Goal: Book appointment/travel/reservation

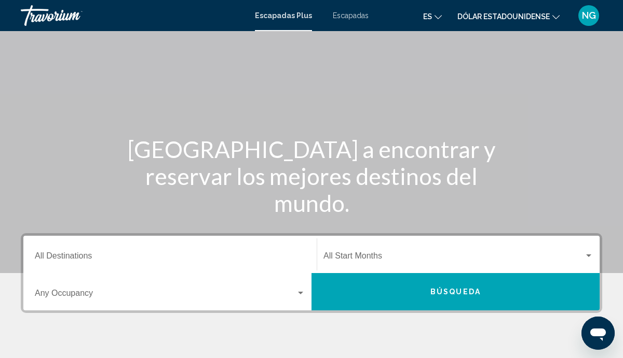
scroll to position [42, 0]
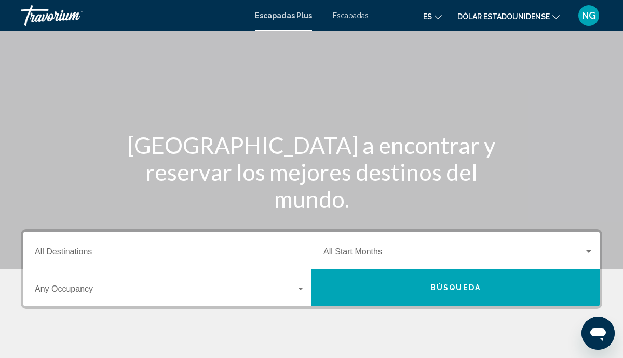
click at [75, 253] on input "Destination All Destinations" at bounding box center [170, 254] width 270 height 9
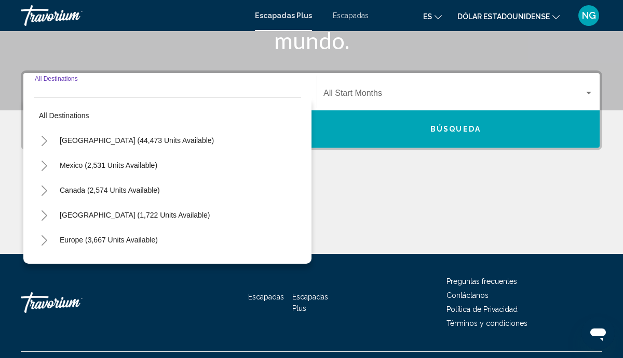
scroll to position [224, 0]
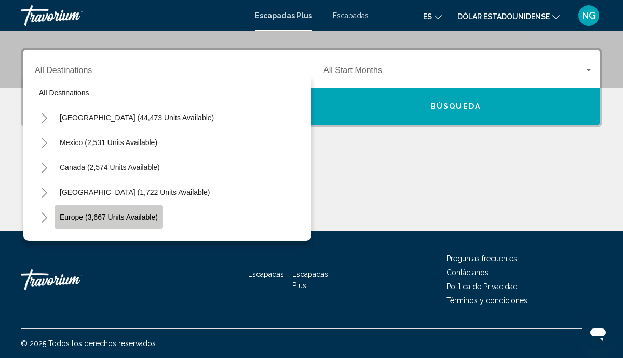
click at [112, 218] on span "Europe (3,667 units available)" at bounding box center [109, 217] width 98 height 8
type input "**********"
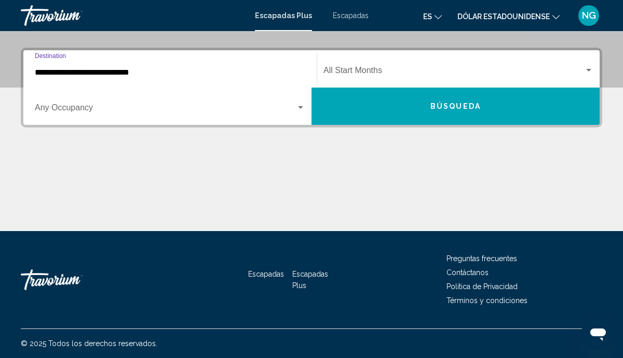
click at [382, 69] on span "Widget de búsqueda" at bounding box center [453, 72] width 260 height 9
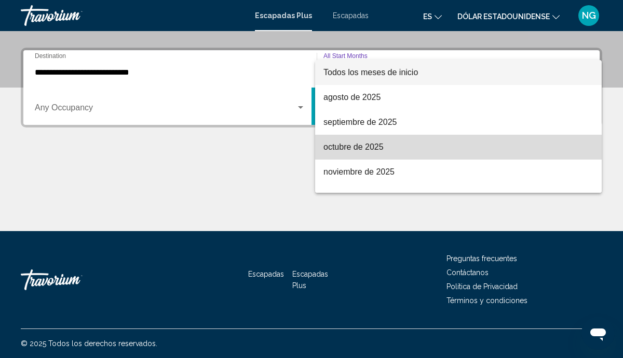
click at [373, 150] on font "[DATE]" at bounding box center [353, 147] width 60 height 9
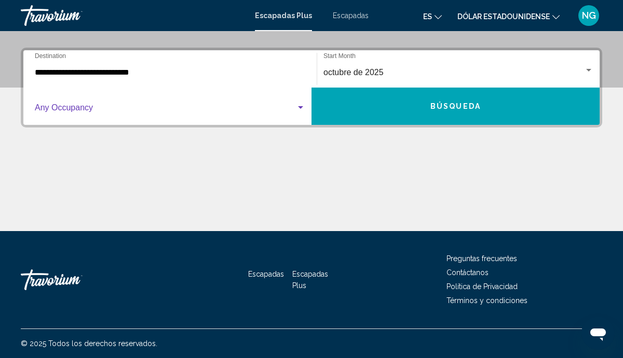
click at [91, 114] on span "Widget de búsqueda" at bounding box center [165, 109] width 261 height 9
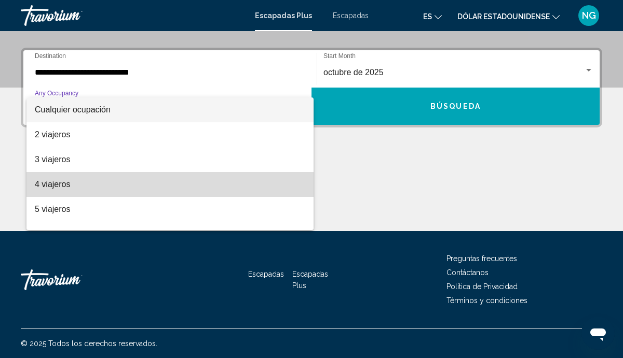
click at [53, 185] on font "4 viajeros" at bounding box center [52, 184] width 35 height 9
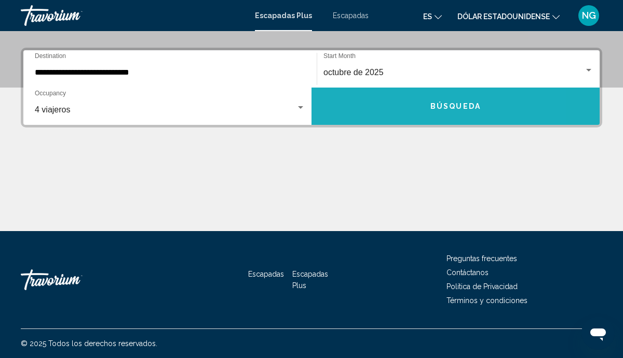
click at [385, 109] on button "Búsqueda" at bounding box center [455, 106] width 288 height 37
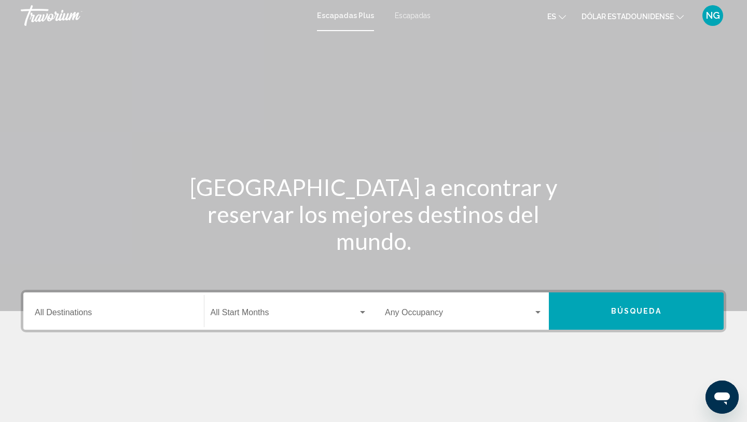
click at [140, 309] on div "Destination All Destinations" at bounding box center [114, 311] width 158 height 33
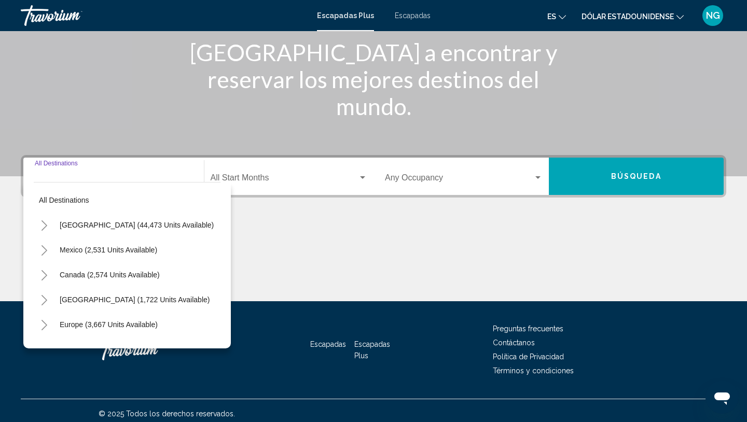
scroll to position [141, 0]
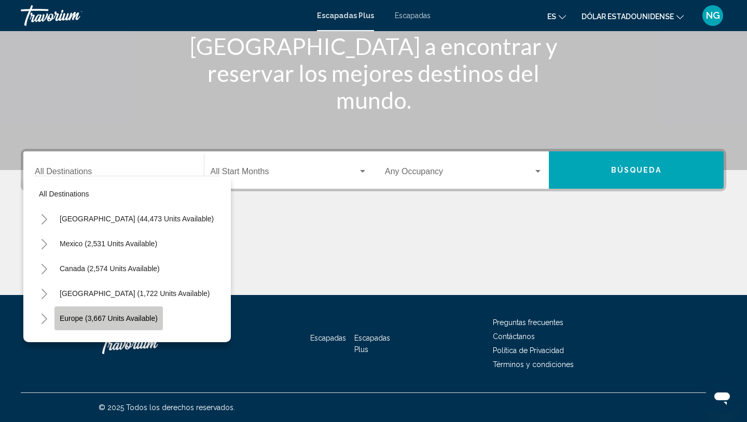
click at [127, 323] on button "Europe (3,667 units available)" at bounding box center [108, 319] width 108 height 24
type input "**********"
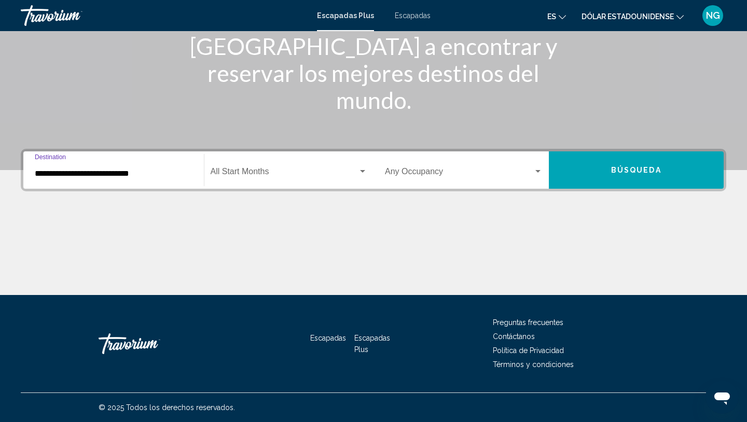
click at [256, 178] on div "Start Month All Start Months" at bounding box center [289, 170] width 157 height 33
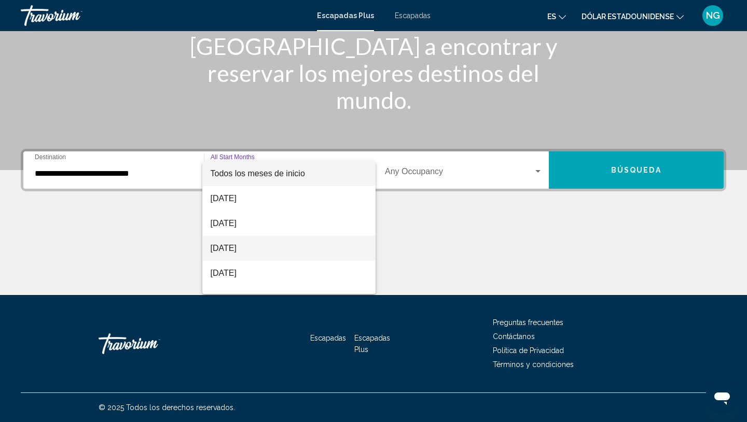
click at [237, 251] on font "[DATE]" at bounding box center [224, 248] width 26 height 9
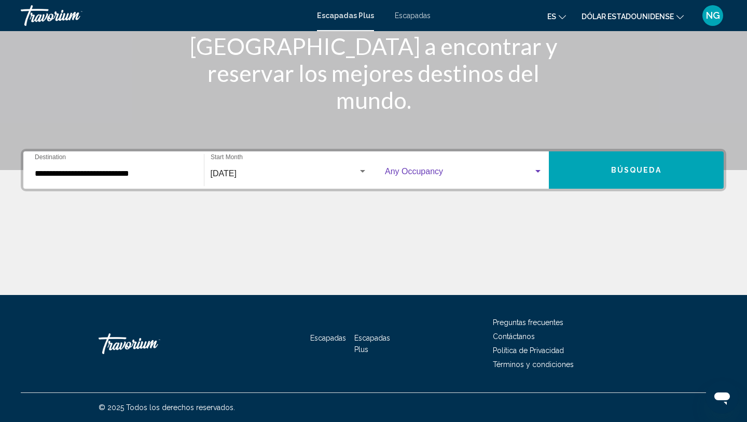
click at [435, 172] on span "Widget de búsqueda" at bounding box center [459, 173] width 148 height 9
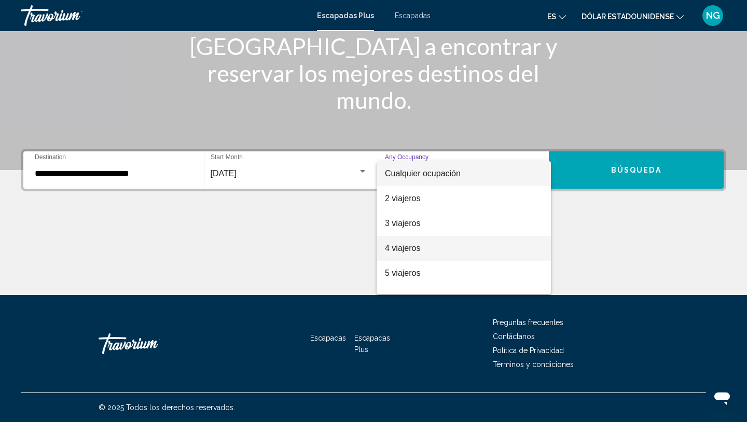
click at [405, 246] on font "4 viajeros" at bounding box center [402, 248] width 35 height 9
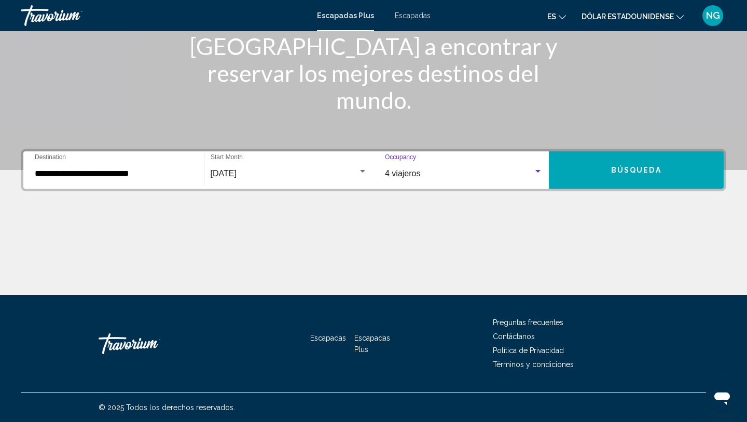
click at [591, 169] on button "Búsqueda" at bounding box center [636, 169] width 175 height 37
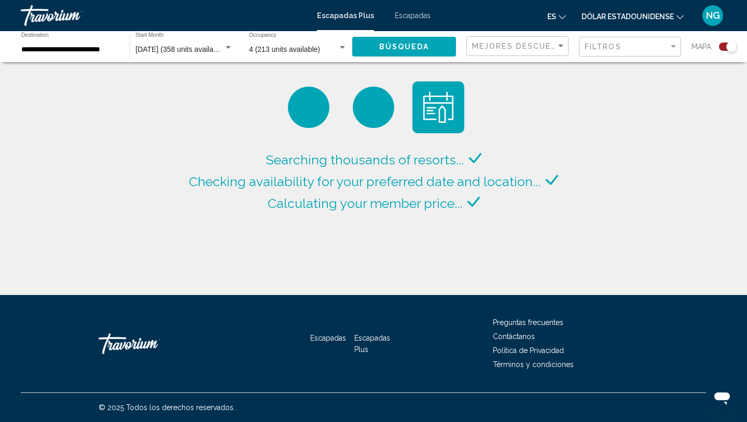
click at [633, 19] on font "Dólar estadounidense" at bounding box center [628, 16] width 92 height 8
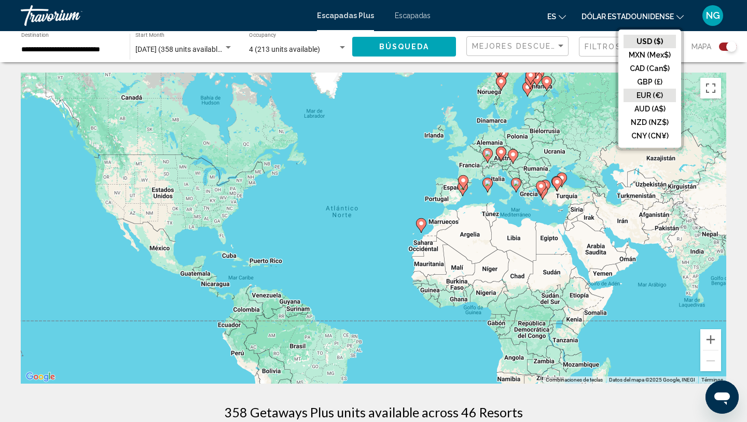
click at [642, 94] on button "EUR (€)" at bounding box center [650, 95] width 52 height 13
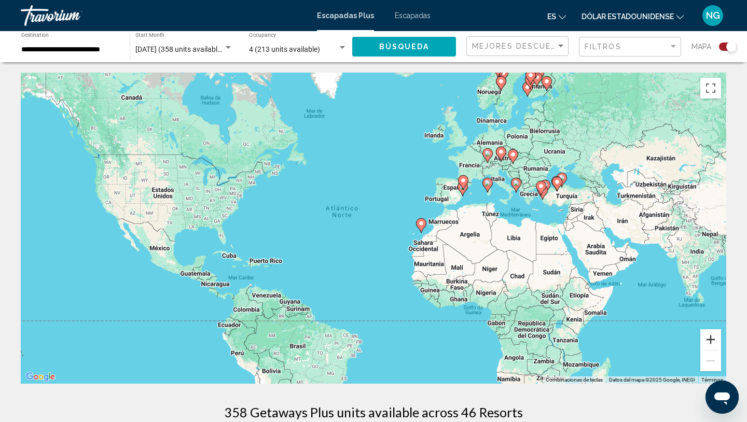
click at [712, 338] on button "Ampliar" at bounding box center [710, 339] width 21 height 21
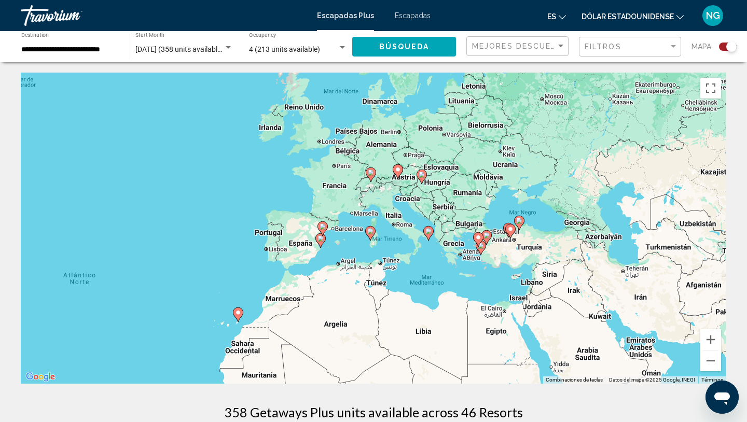
drag, startPoint x: 586, startPoint y: 232, endPoint x: 354, endPoint y: 316, distance: 247.0
click at [354, 316] on div "Para activar la función de arrastre con el teclado, pulsa Alt + Intro. Cuando h…" at bounding box center [374, 228] width 706 height 311
click at [302, 106] on div "Para activar la función de arrastre con el teclado, pulsa Alt + Intro. Cuando h…" at bounding box center [374, 228] width 706 height 311
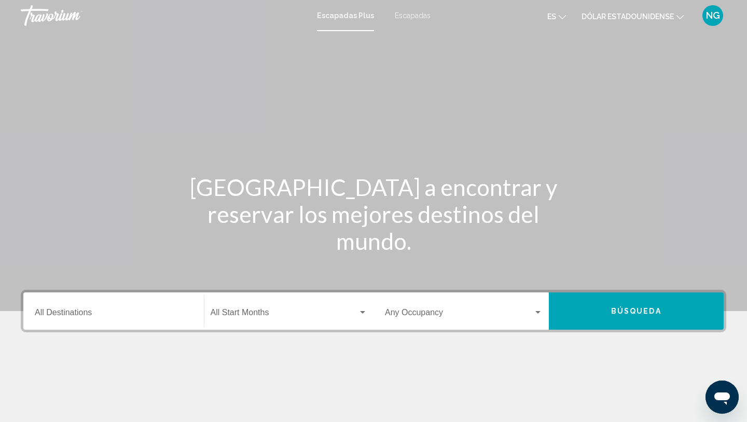
click at [626, 18] on font "Dólar estadounidense" at bounding box center [628, 16] width 92 height 8
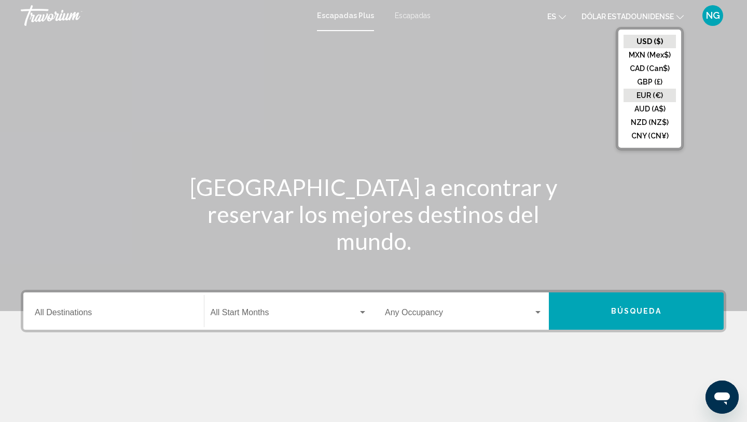
click at [654, 95] on button "EUR (€)" at bounding box center [650, 95] width 52 height 13
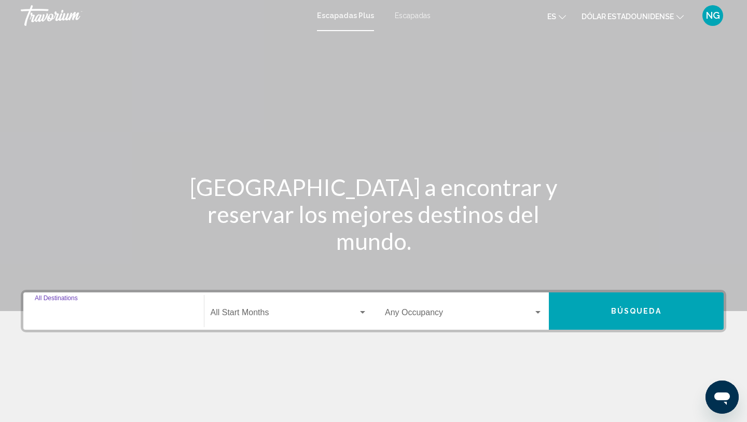
click at [99, 318] on input "Destination All Destinations" at bounding box center [114, 314] width 158 height 9
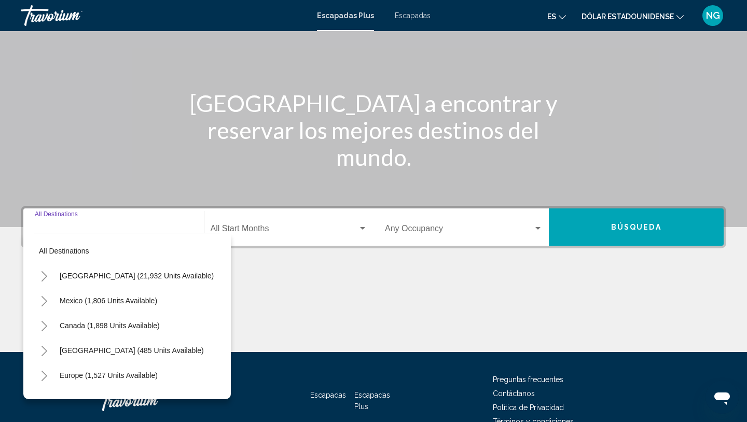
scroll to position [141, 0]
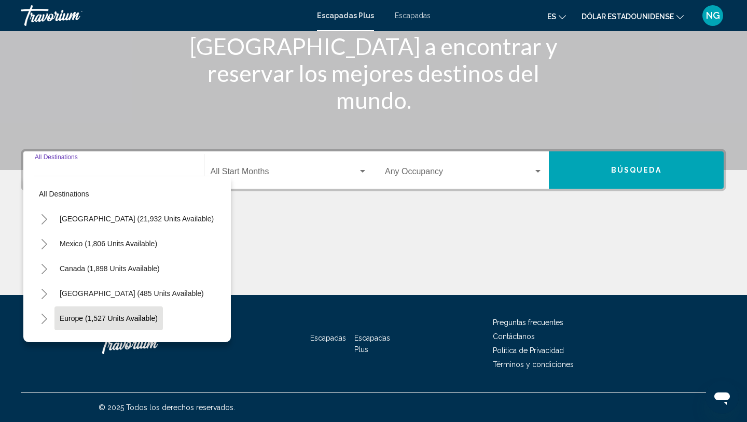
click at [110, 320] on span "Europe (1,527 units available)" at bounding box center [109, 318] width 98 height 8
type input "**********"
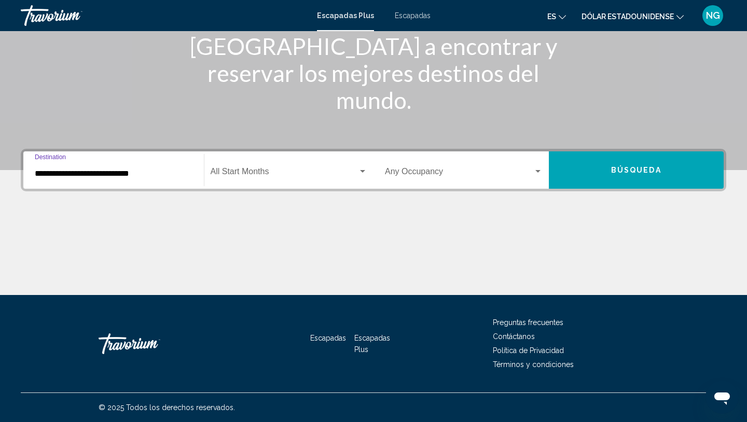
click at [247, 160] on div "Start Month All Start Months" at bounding box center [289, 170] width 157 height 33
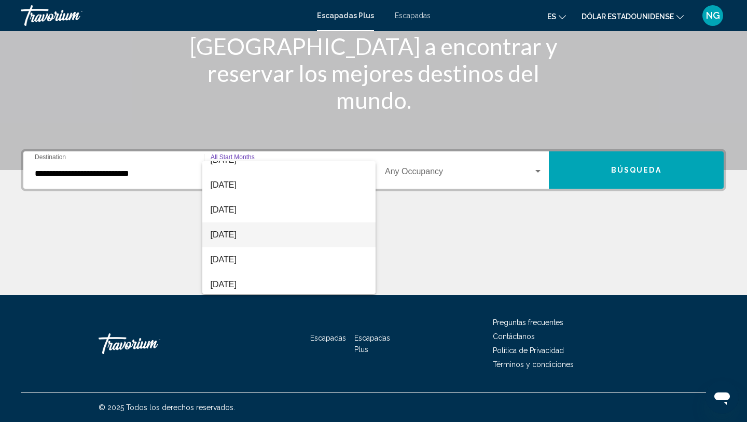
scroll to position [52, 0]
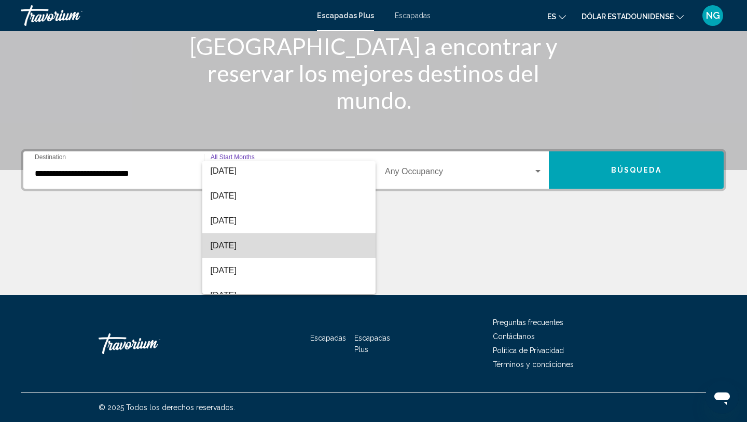
click at [237, 243] on font "[DATE]" at bounding box center [224, 245] width 26 height 9
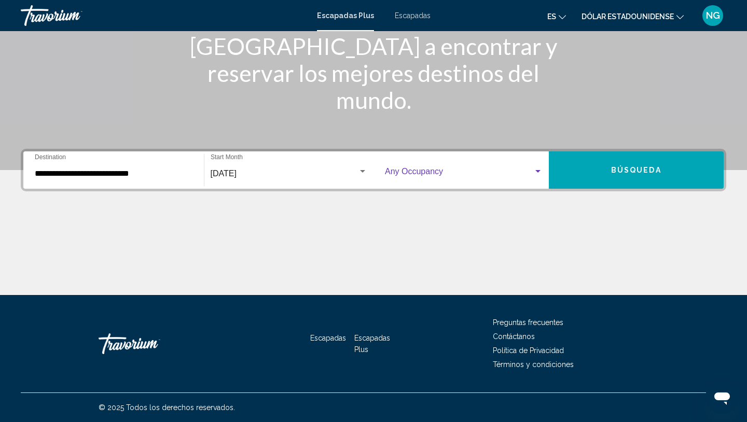
click at [433, 175] on span "Widget de búsqueda" at bounding box center [459, 173] width 148 height 9
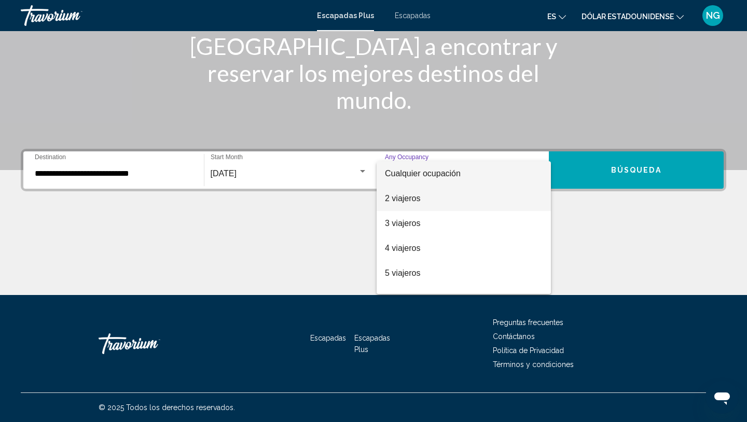
click at [409, 200] on font "2 viajeros" at bounding box center [402, 198] width 35 height 9
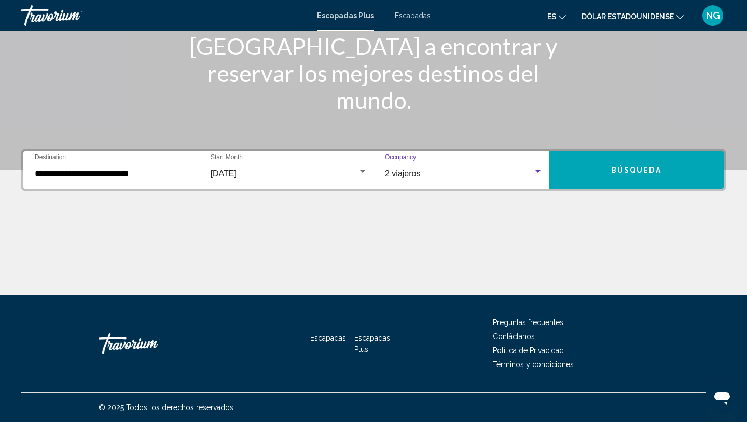
click at [586, 173] on button "Búsqueda" at bounding box center [636, 169] width 175 height 37
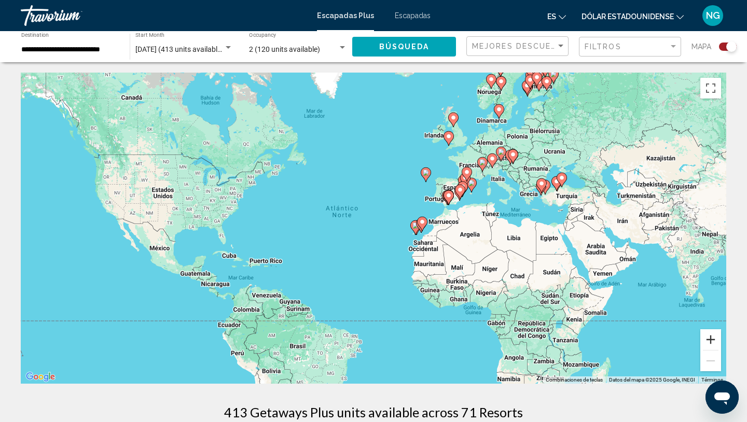
click at [715, 334] on button "Ampliar" at bounding box center [710, 339] width 21 height 21
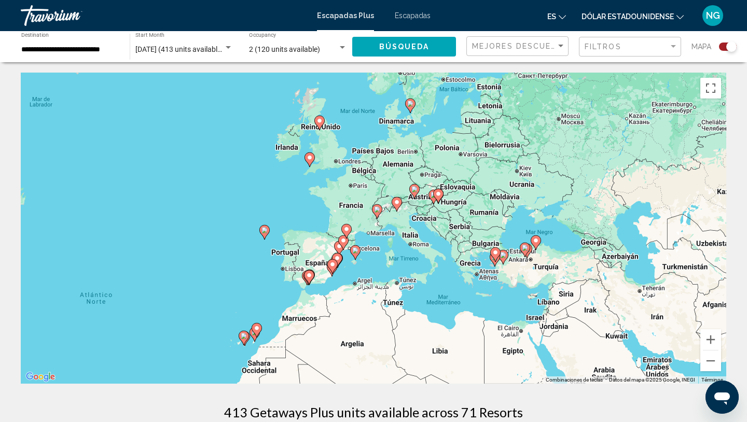
drag, startPoint x: 681, startPoint y: 245, endPoint x: 466, endPoint y: 349, distance: 238.3
click at [466, 349] on div "Para activar la función de arrastre con el teclado, pulsa Alt + Intro. Cuando h…" at bounding box center [374, 228] width 706 height 311
click at [709, 340] on button "Ampliar" at bounding box center [710, 339] width 21 height 21
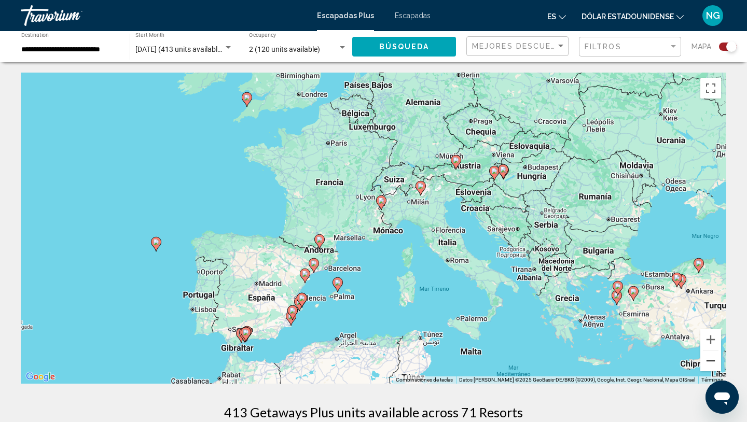
click at [710, 357] on button "Reducir" at bounding box center [710, 361] width 21 height 21
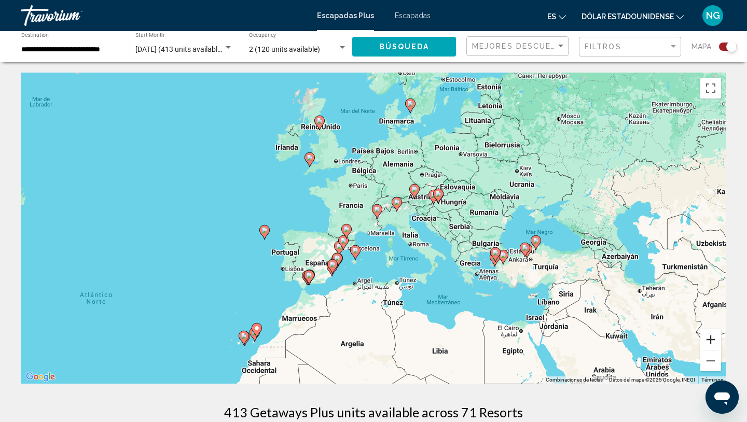
click at [711, 336] on button "Ampliar" at bounding box center [710, 339] width 21 height 21
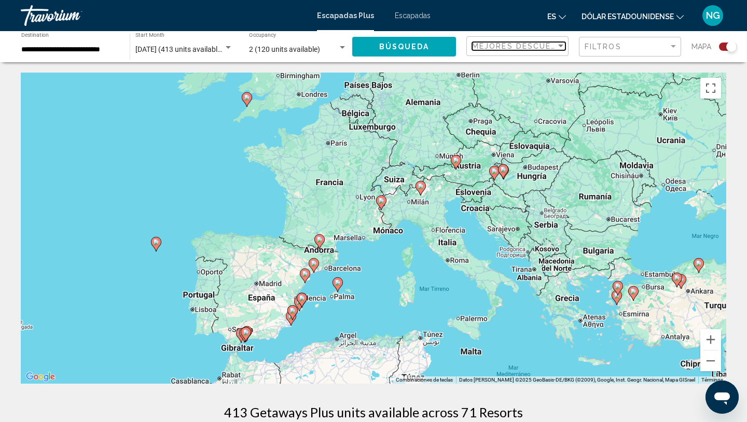
click at [532, 45] on span "Mejores descuentos" at bounding box center [524, 46] width 104 height 8
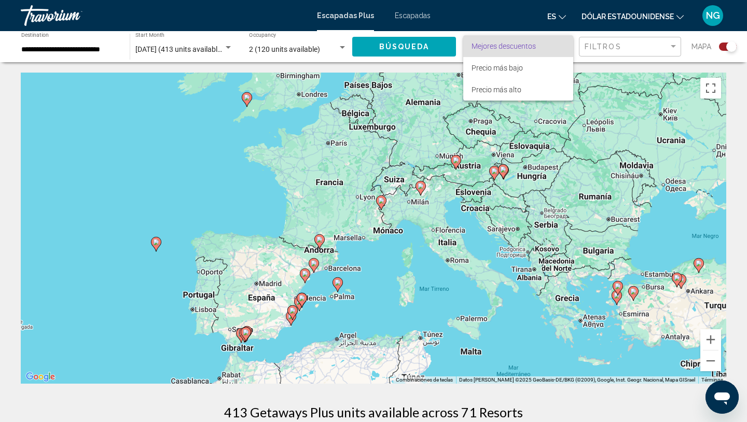
click at [426, 43] on div at bounding box center [373, 211] width 747 height 422
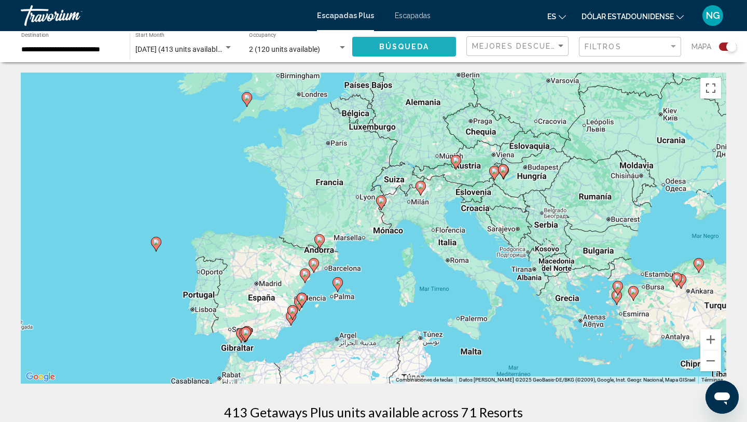
click at [425, 43] on span "Búsqueda" at bounding box center [404, 47] width 50 height 8
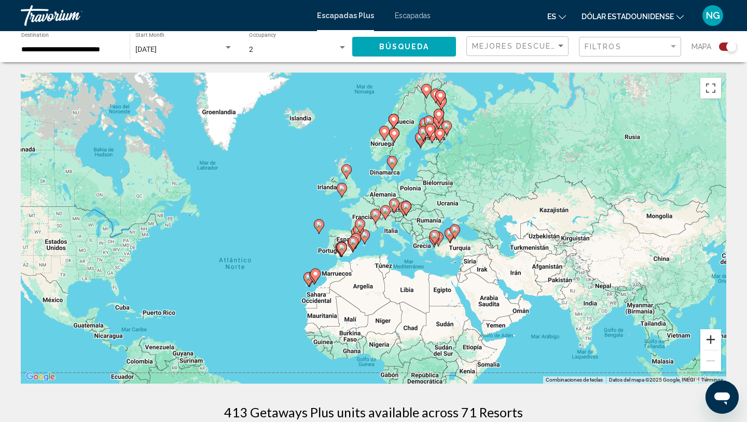
click at [712, 337] on button "Ampliar" at bounding box center [710, 339] width 21 height 21
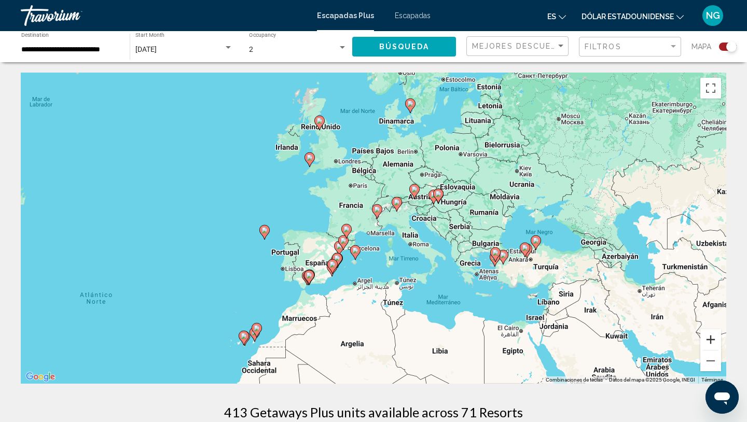
click at [714, 338] on button "Ampliar" at bounding box center [710, 339] width 21 height 21
